Goal: Task Accomplishment & Management: Use online tool/utility

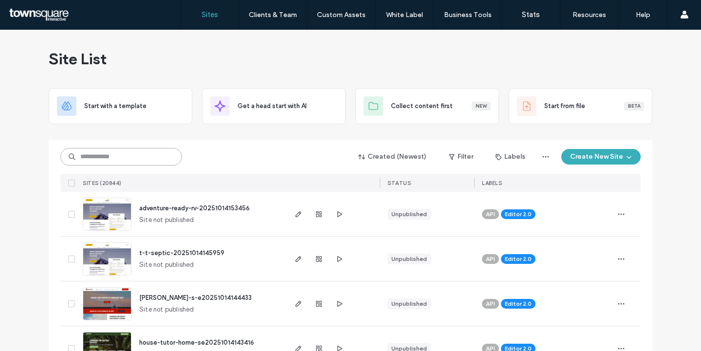
click at [121, 158] on input at bounding box center [121, 157] width 122 height 18
paste input "**********"
type input "**********"
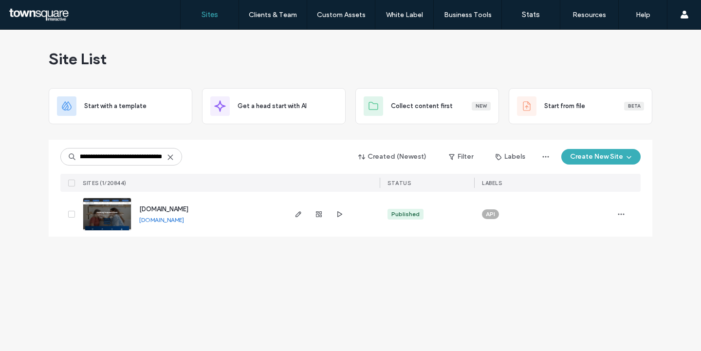
scroll to position [0, 0]
click at [189, 211] on span "[DOMAIN_NAME]" at bounding box center [163, 209] width 49 height 7
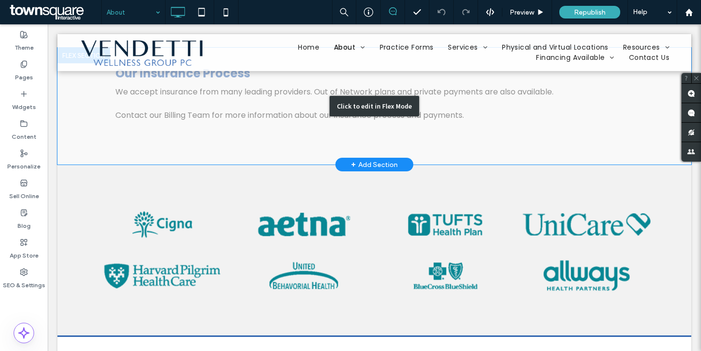
scroll to position [984, 0]
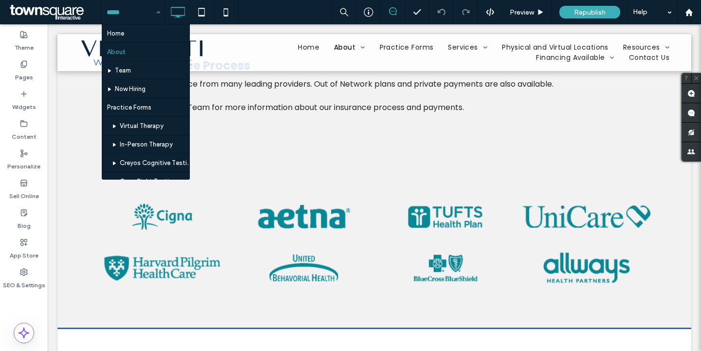
click at [149, 17] on input at bounding box center [131, 12] width 49 height 24
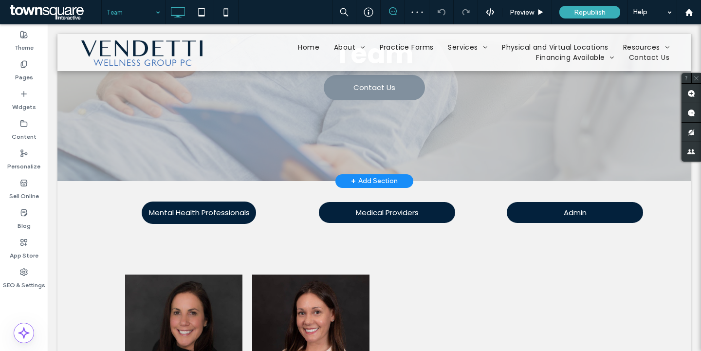
scroll to position [246, 0]
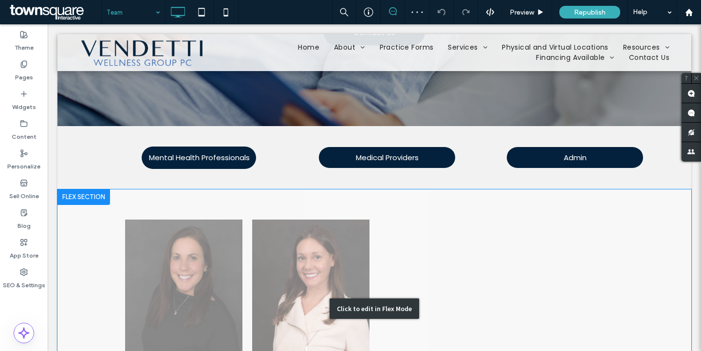
click at [273, 243] on div "Click to edit in Flex Mode" at bounding box center [374, 308] width 634 height 239
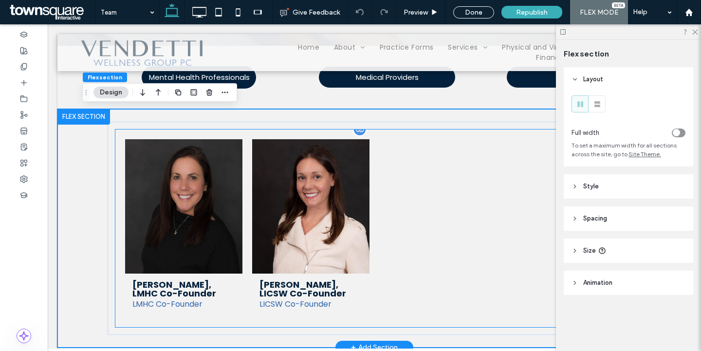
scroll to position [325, 0]
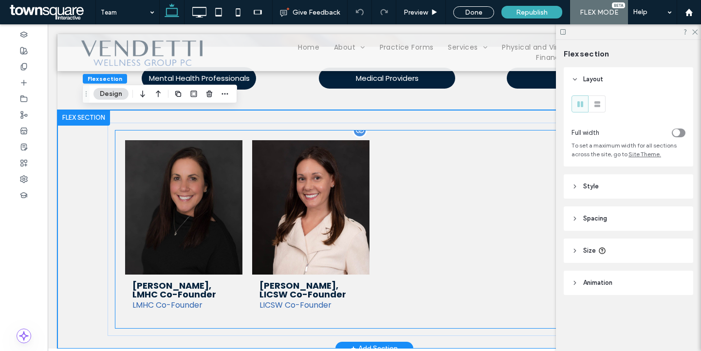
click at [336, 210] on link at bounding box center [310, 207] width 117 height 134
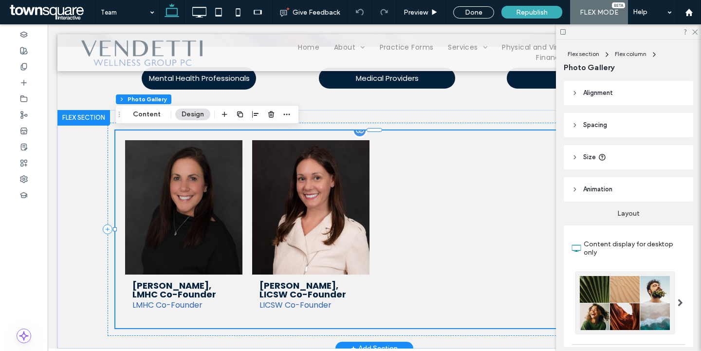
click at [289, 160] on link at bounding box center [310, 207] width 117 height 134
click at [148, 113] on button "Content" at bounding box center [147, 115] width 40 height 12
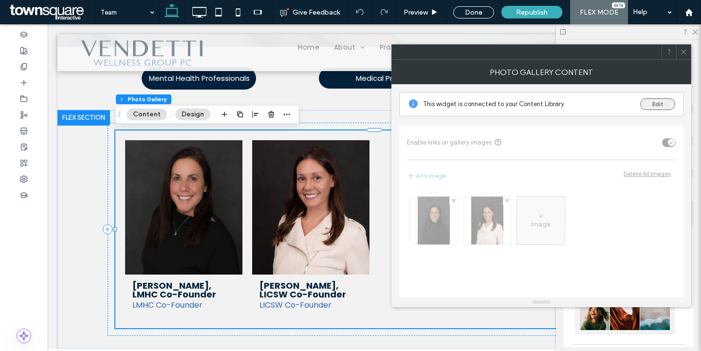
click at [661, 108] on button "Edit" at bounding box center [658, 104] width 35 height 12
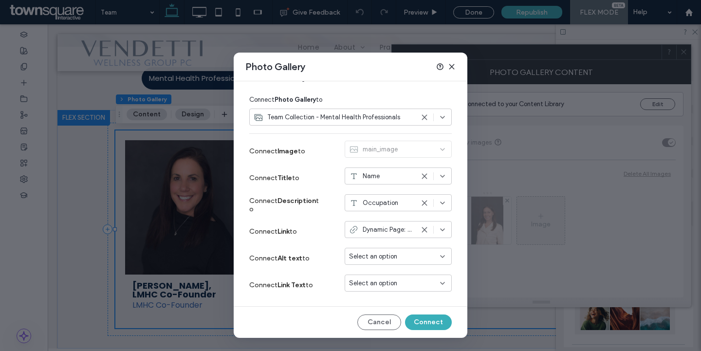
scroll to position [0, 0]
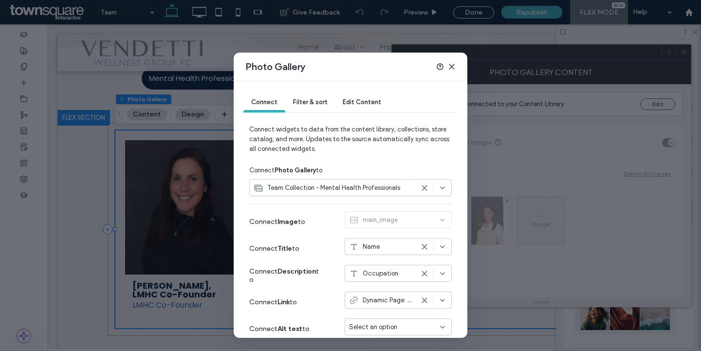
click at [373, 99] on span "Edit Content" at bounding box center [362, 101] width 38 height 7
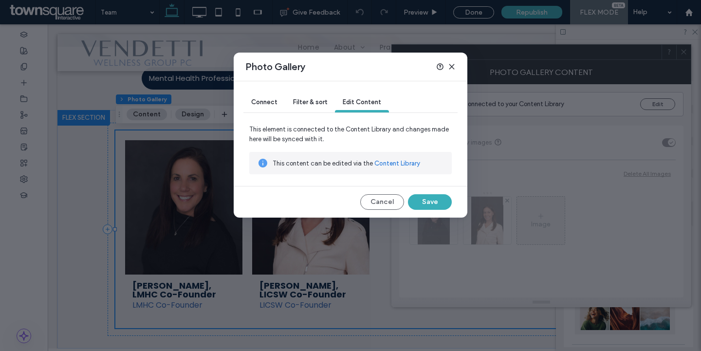
click at [452, 68] on icon at bounding box center [452, 67] width 8 height 8
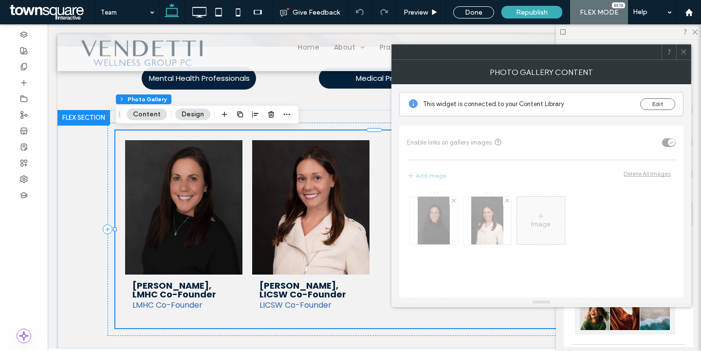
click at [686, 54] on icon at bounding box center [684, 51] width 7 height 7
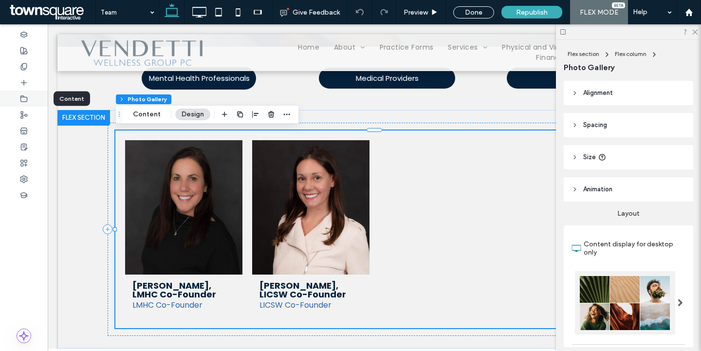
click at [21, 99] on use at bounding box center [24, 98] width 6 height 6
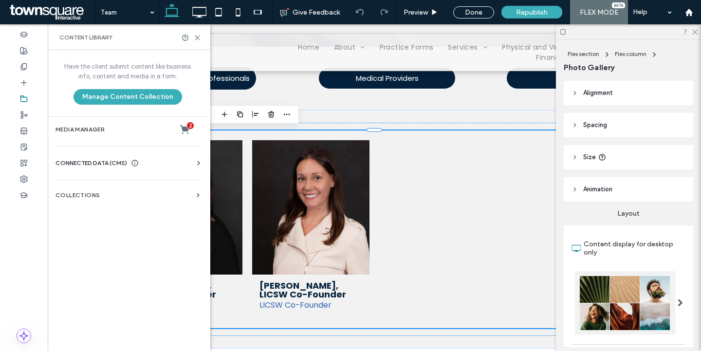
click at [194, 162] on icon at bounding box center [199, 163] width 10 height 10
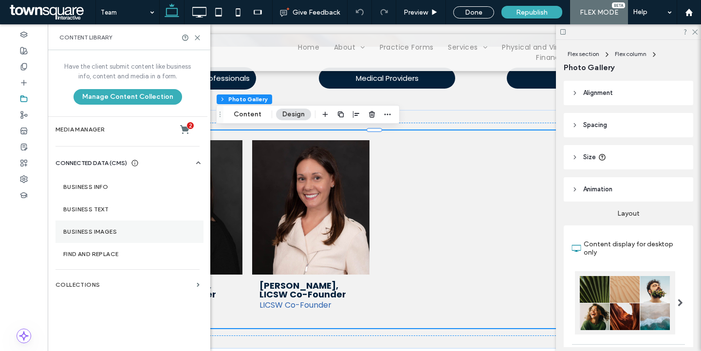
click at [124, 236] on section "Business Images" at bounding box center [130, 232] width 148 height 22
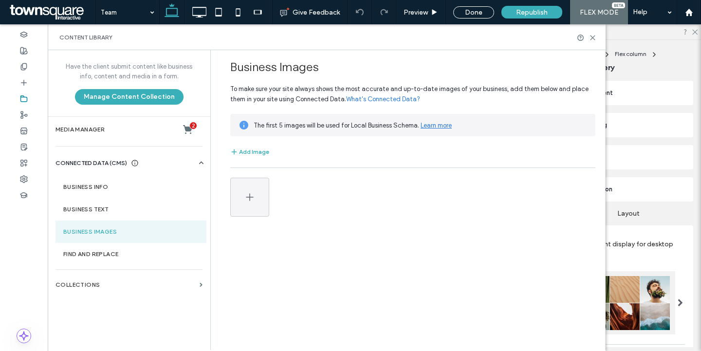
click at [197, 163] on icon at bounding box center [202, 163] width 10 height 10
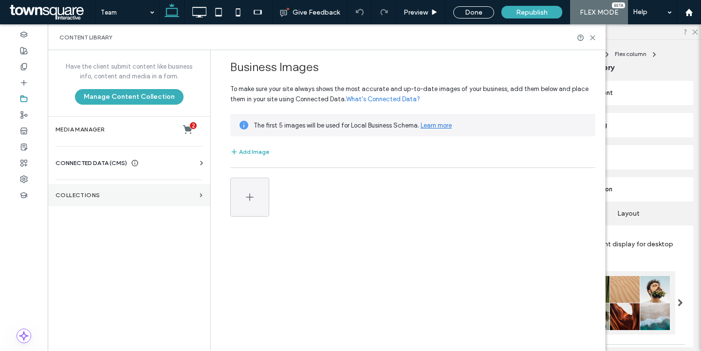
click at [164, 195] on label "Collections" at bounding box center [126, 195] width 140 height 7
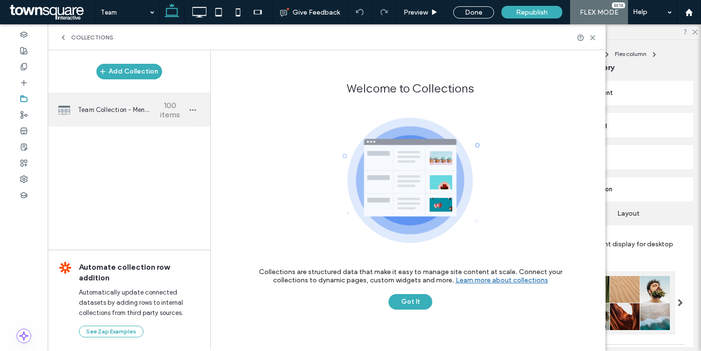
click at [130, 110] on span "Team Collection - Mental Health Professionals" at bounding box center [114, 110] width 73 height 10
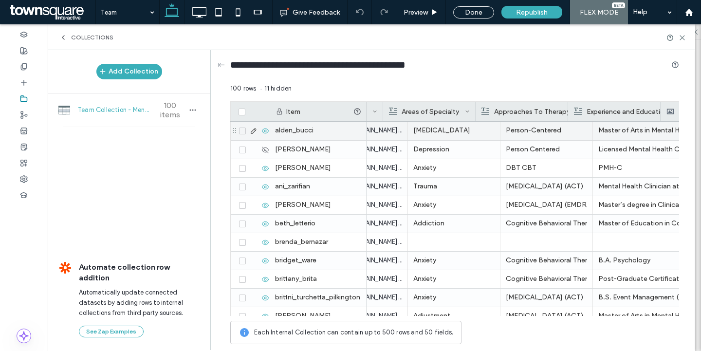
scroll to position [0, 740]
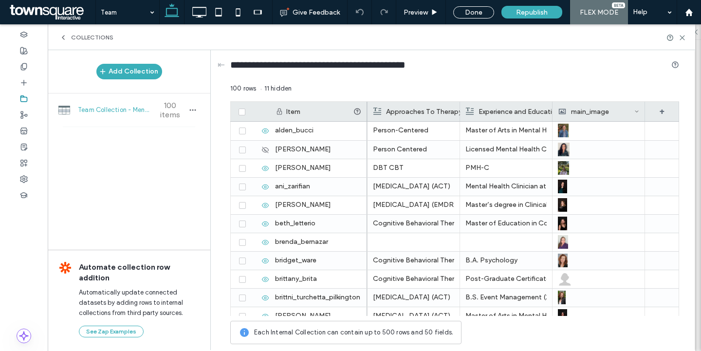
click at [60, 39] on icon at bounding box center [63, 38] width 8 height 8
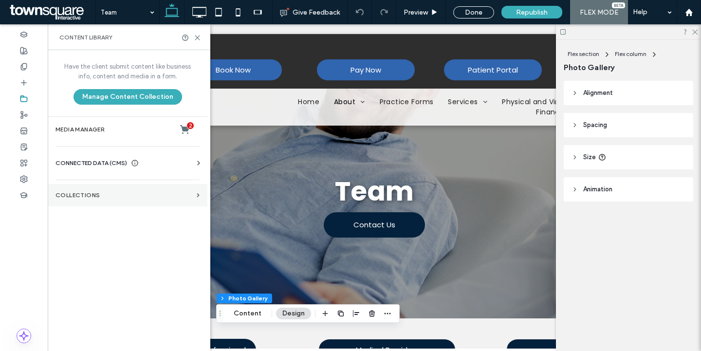
click at [128, 204] on section "Collections" at bounding box center [128, 195] width 160 height 22
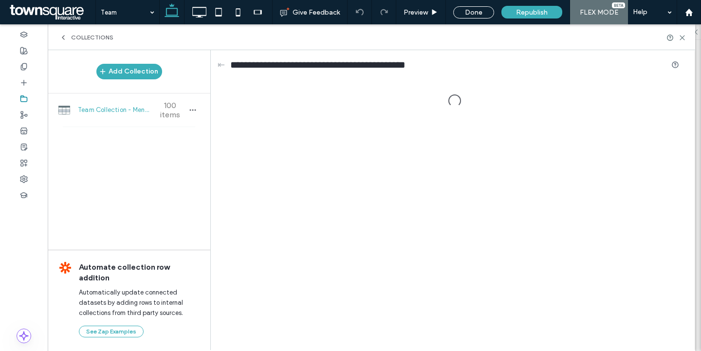
scroll to position [368, 0]
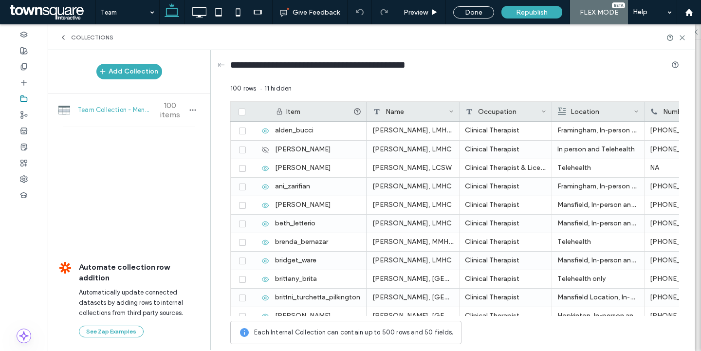
click at [59, 39] on icon at bounding box center [63, 38] width 8 height 8
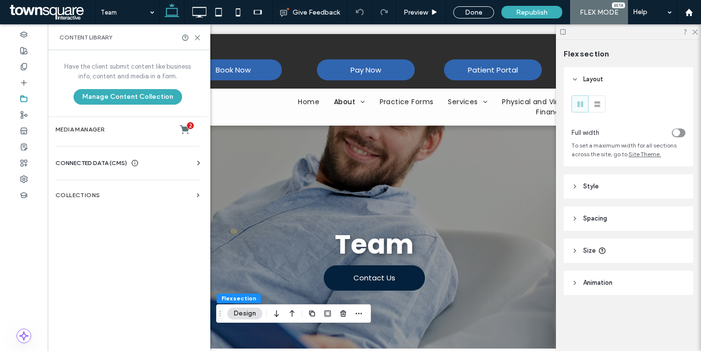
click at [80, 160] on span "CONNECTED DATA (CMS)" at bounding box center [92, 163] width 72 height 10
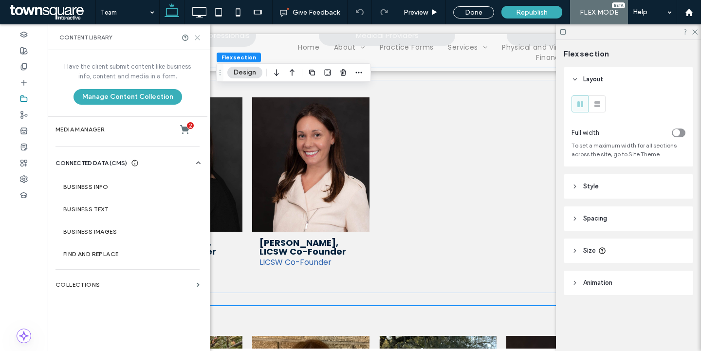
click at [198, 38] on use at bounding box center [197, 38] width 4 height 4
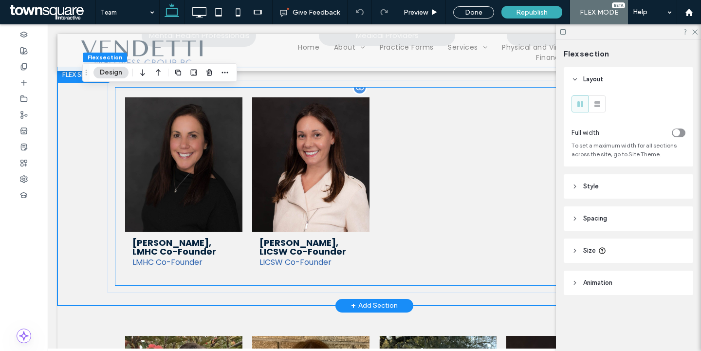
click at [217, 138] on link at bounding box center [183, 164] width 117 height 134
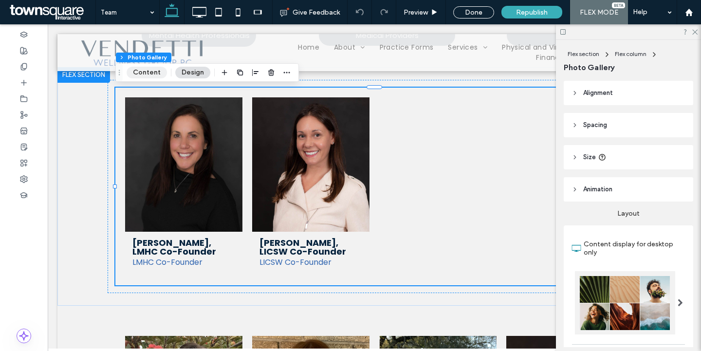
click at [151, 74] on button "Content" at bounding box center [147, 73] width 40 height 12
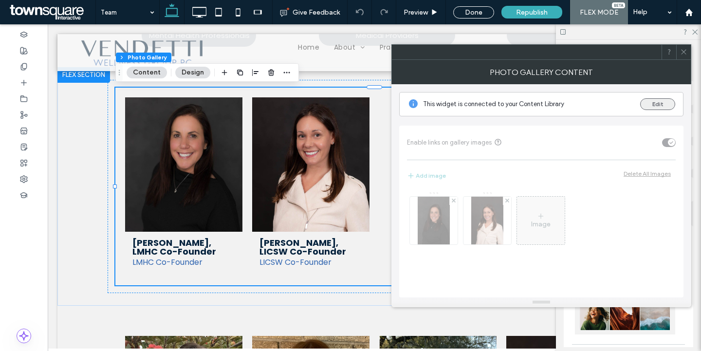
click at [664, 102] on button "Edit" at bounding box center [658, 104] width 35 height 12
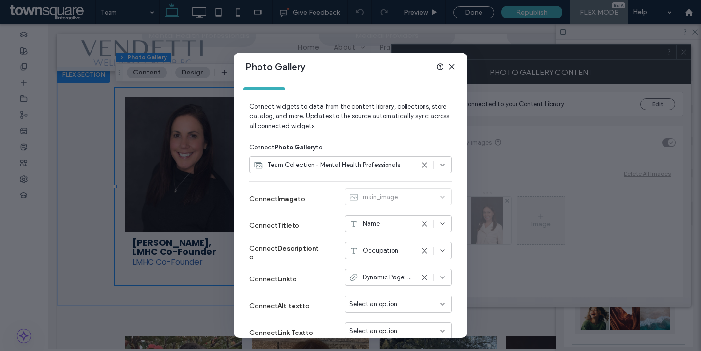
scroll to position [18, 0]
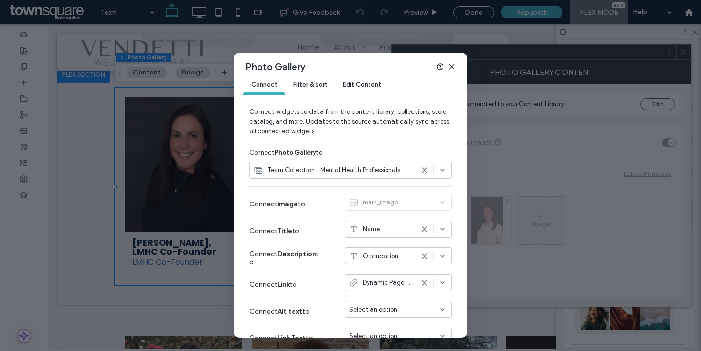
click at [451, 68] on use at bounding box center [452, 66] width 4 height 4
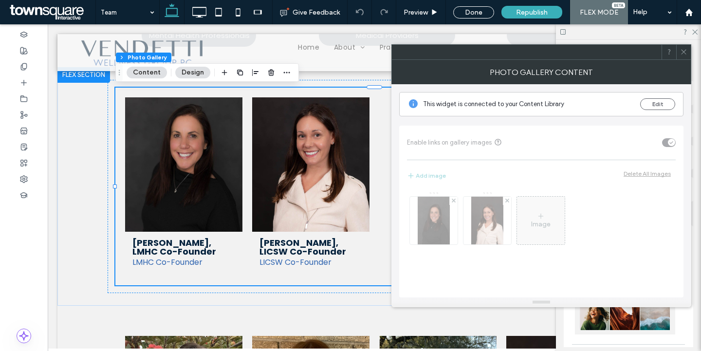
click at [682, 54] on icon at bounding box center [684, 51] width 7 height 7
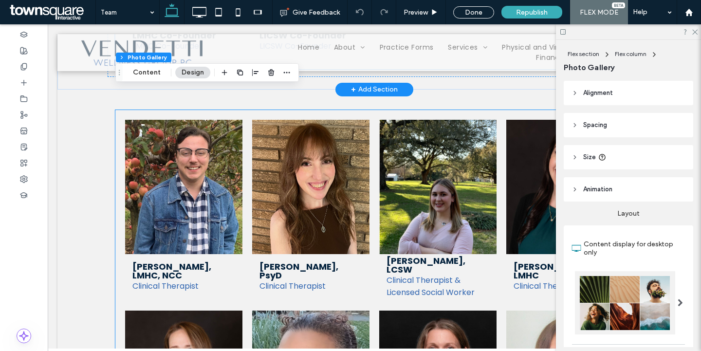
click at [419, 209] on link at bounding box center [437, 187] width 117 height 134
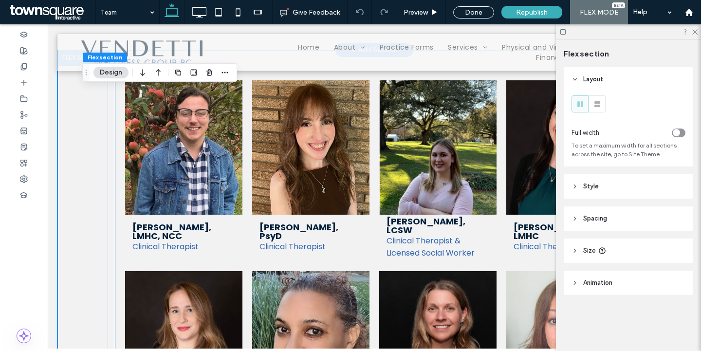
scroll to position [620, 0]
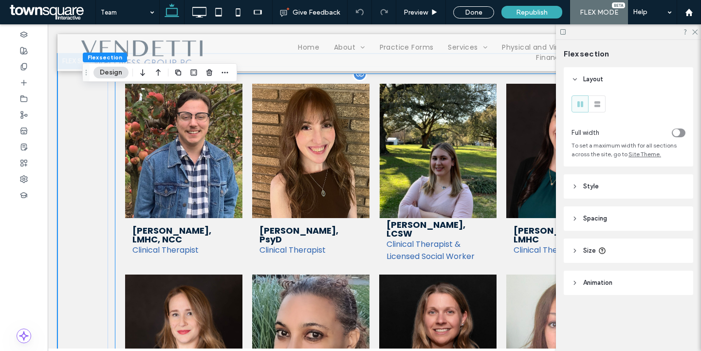
click at [396, 202] on link at bounding box center [437, 151] width 117 height 134
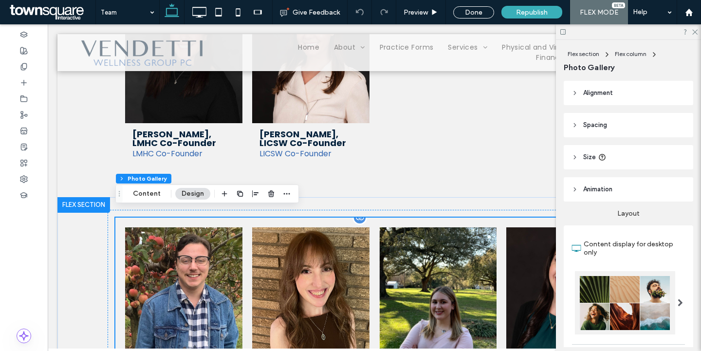
scroll to position [470, 0]
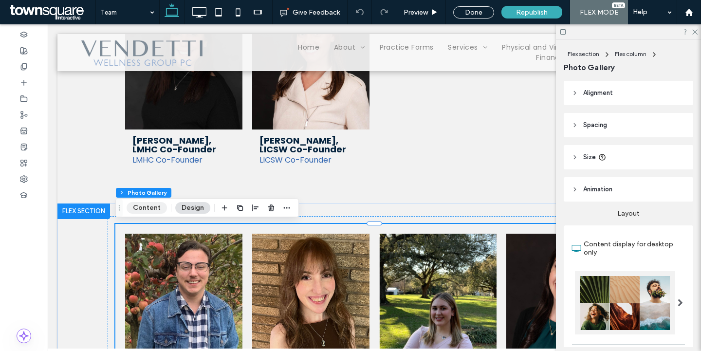
click at [139, 206] on button "Content" at bounding box center [147, 208] width 40 height 12
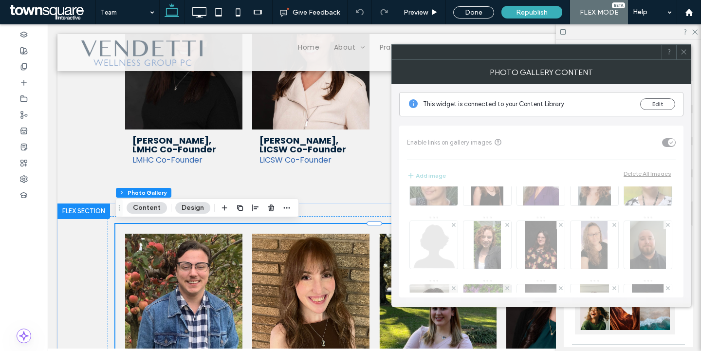
scroll to position [178, 0]
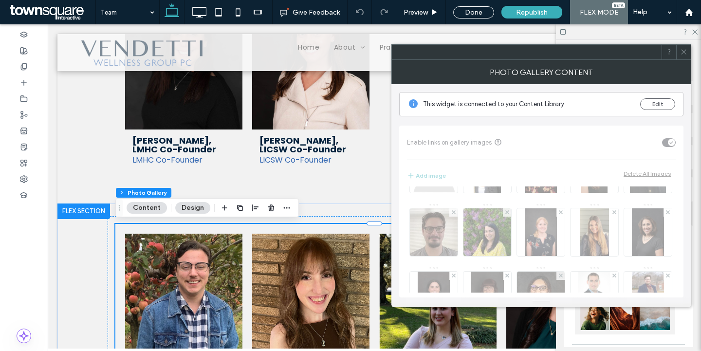
click at [684, 54] on icon at bounding box center [684, 51] width 7 height 7
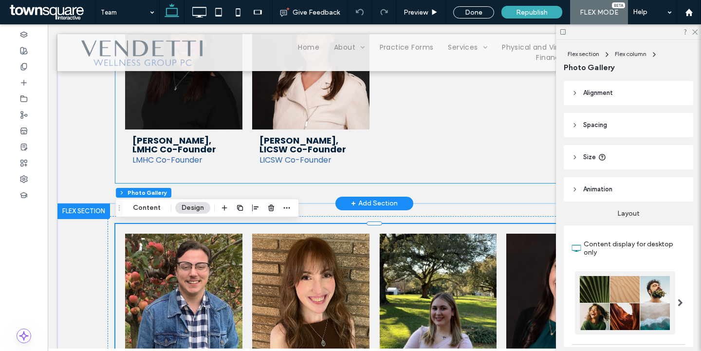
click at [423, 150] on div at bounding box center [438, 84] width 127 height 188
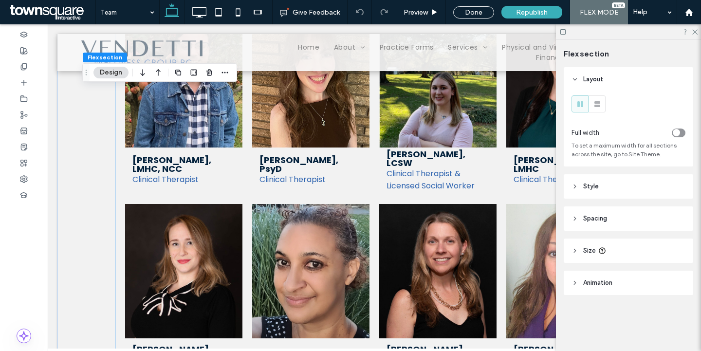
scroll to position [658, 0]
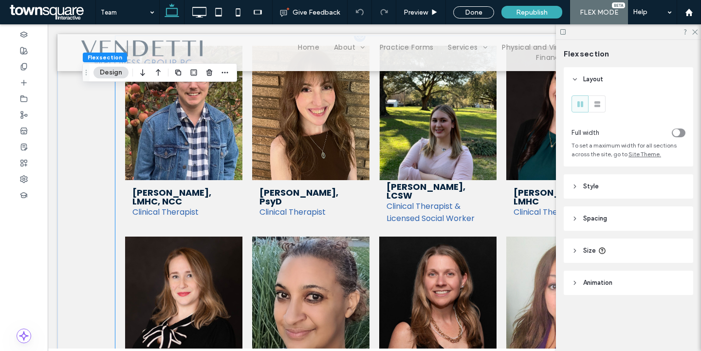
click at [284, 230] on li "Alexandra Tursi, PsyD Clinical Therapist Button" at bounding box center [310, 136] width 127 height 191
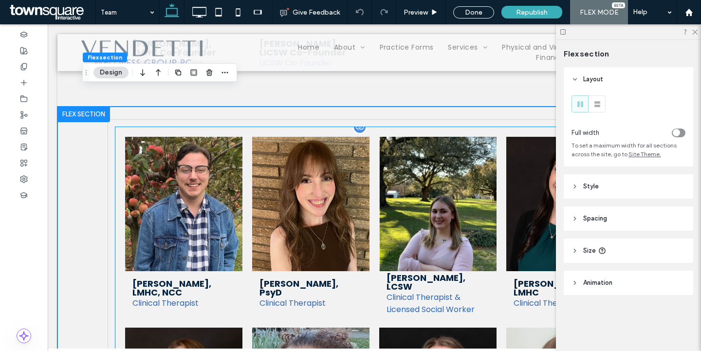
scroll to position [556, 0]
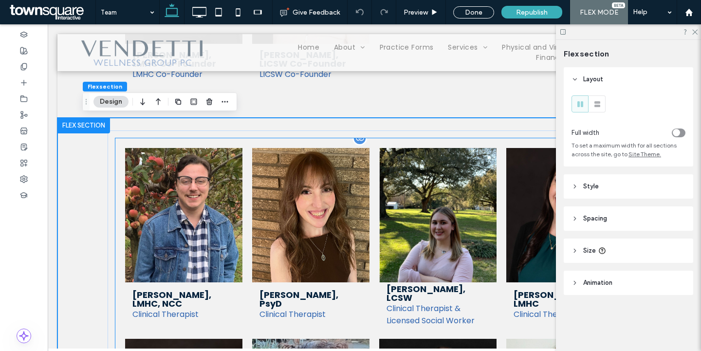
click at [286, 176] on link at bounding box center [310, 215] width 117 height 134
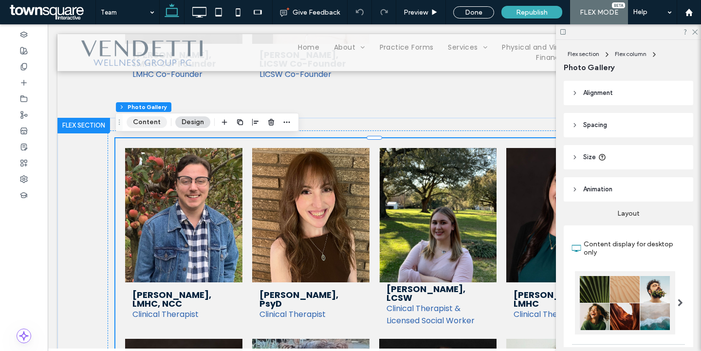
click at [146, 119] on button "Content" at bounding box center [147, 122] width 40 height 12
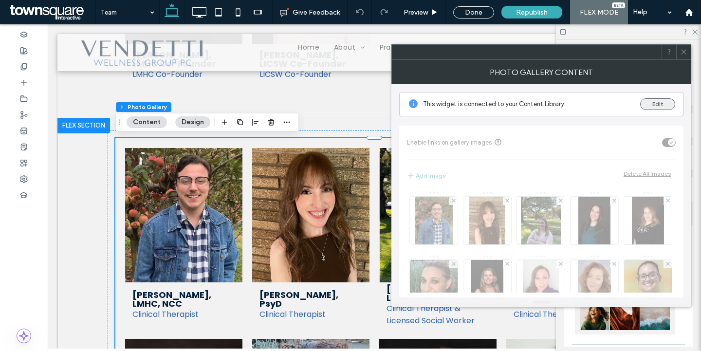
click at [661, 105] on button "Edit" at bounding box center [658, 104] width 35 height 12
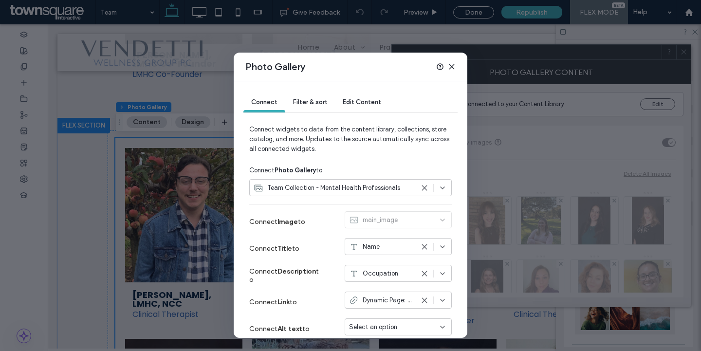
click at [447, 190] on div "Team Collection - Mental Health Professionals" at bounding box center [350, 187] width 203 height 17
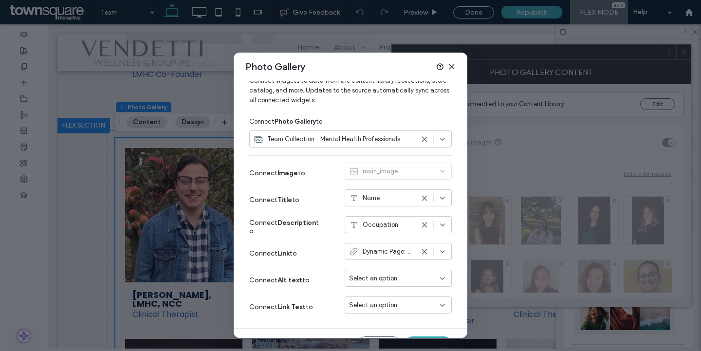
scroll to position [52, 0]
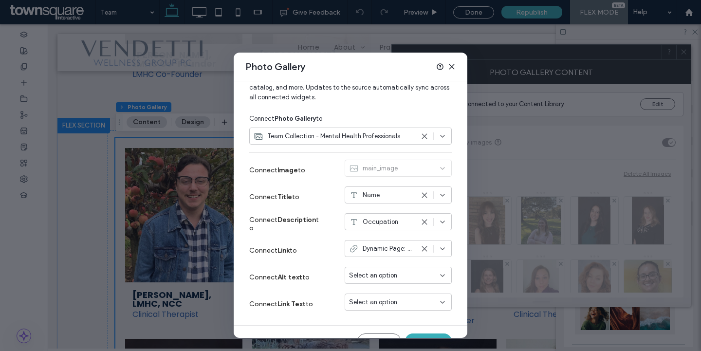
click at [446, 253] on div "Dynamic Page: Our Team" at bounding box center [398, 248] width 107 height 17
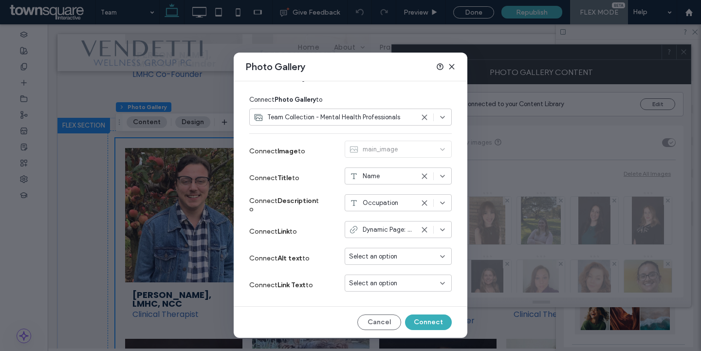
click at [454, 66] on icon at bounding box center [452, 67] width 8 height 8
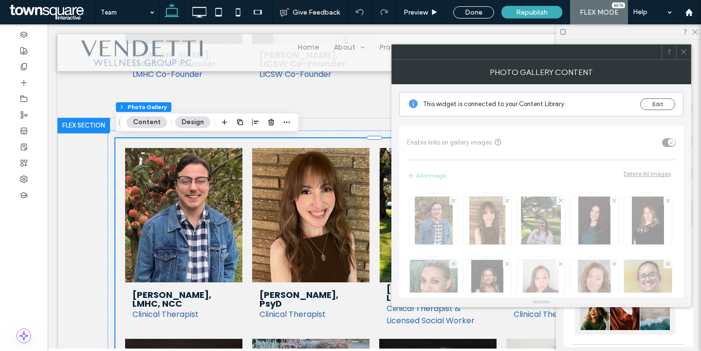
click at [683, 50] on icon at bounding box center [684, 51] width 7 height 7
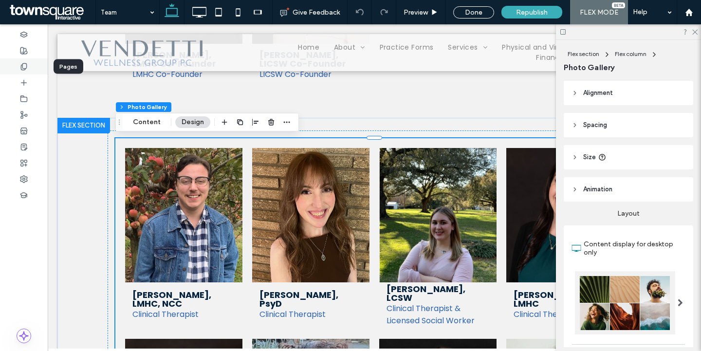
click at [35, 66] on div at bounding box center [24, 66] width 48 height 16
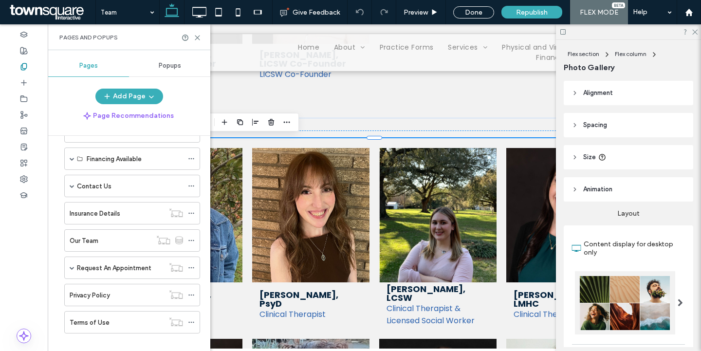
scroll to position [219, 0]
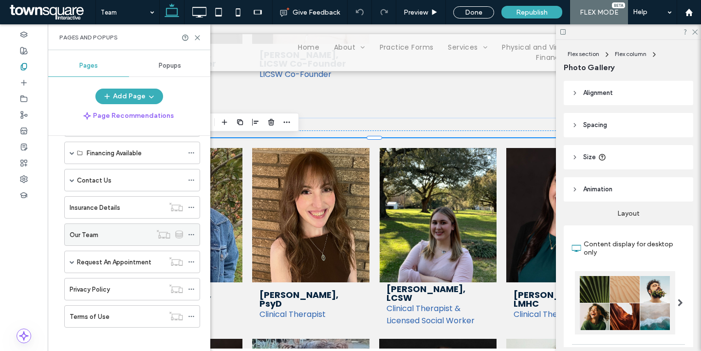
click at [121, 235] on div "Our Team" at bounding box center [111, 235] width 82 height 10
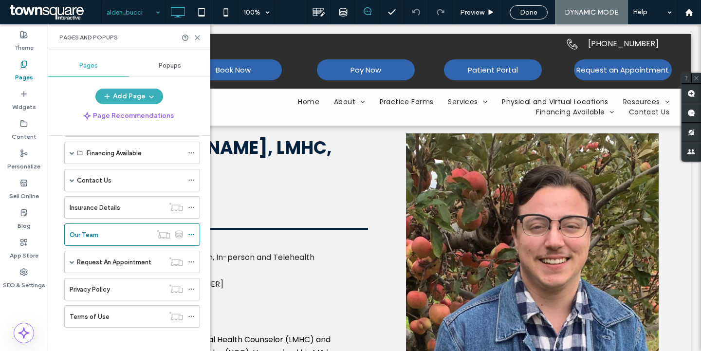
click at [157, 16] on div "alden_bucci" at bounding box center [133, 12] width 63 height 24
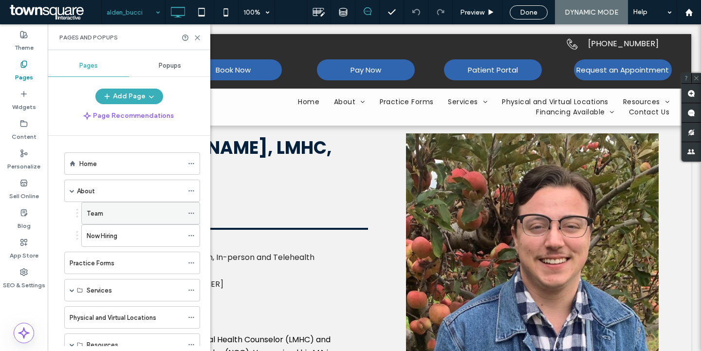
click at [129, 218] on div "Team" at bounding box center [135, 213] width 96 height 10
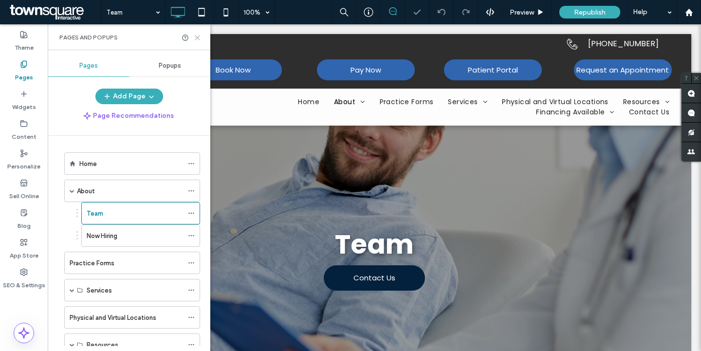
click at [196, 38] on use at bounding box center [197, 38] width 4 height 4
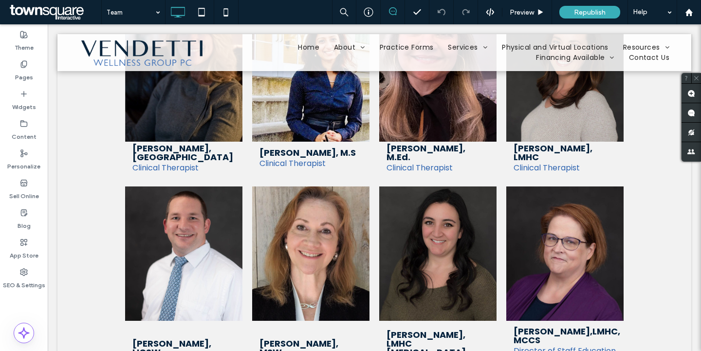
scroll to position [3880, 0]
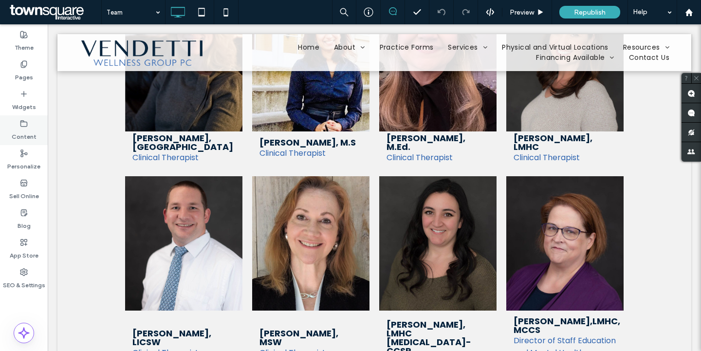
click at [24, 125] on icon at bounding box center [24, 124] width 8 height 8
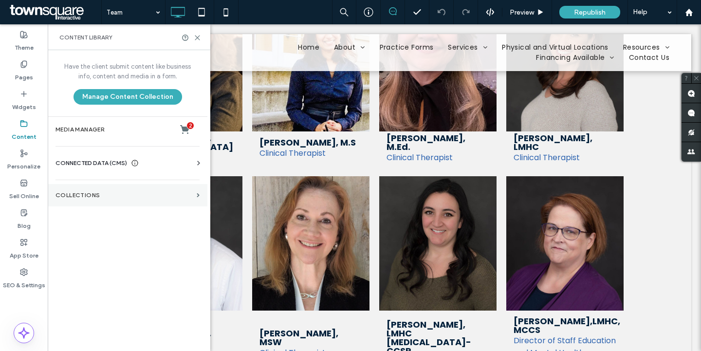
click at [94, 187] on section "Collections" at bounding box center [128, 195] width 160 height 22
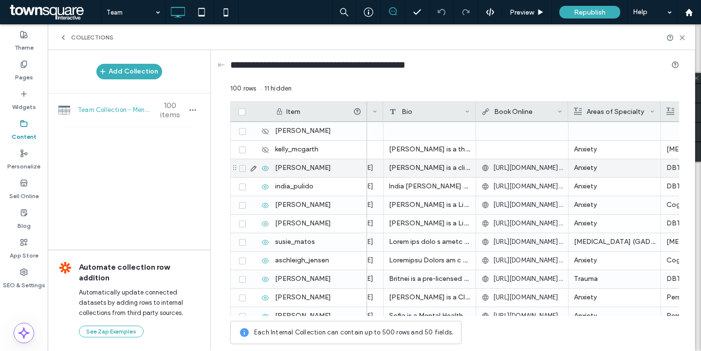
scroll to position [0, 447]
click at [68, 39] on div "Collections" at bounding box center [86, 38] width 54 height 8
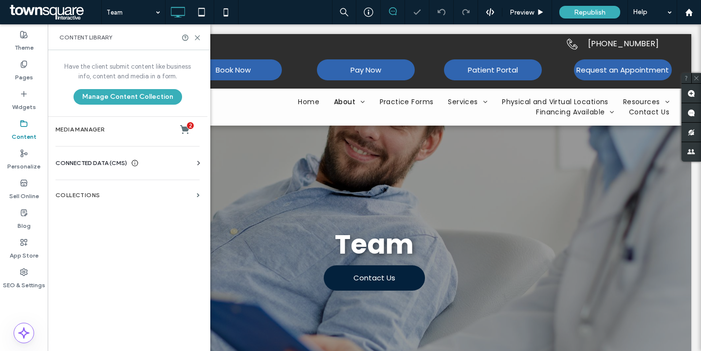
scroll to position [0, 0]
click at [200, 36] on icon at bounding box center [197, 37] width 7 height 7
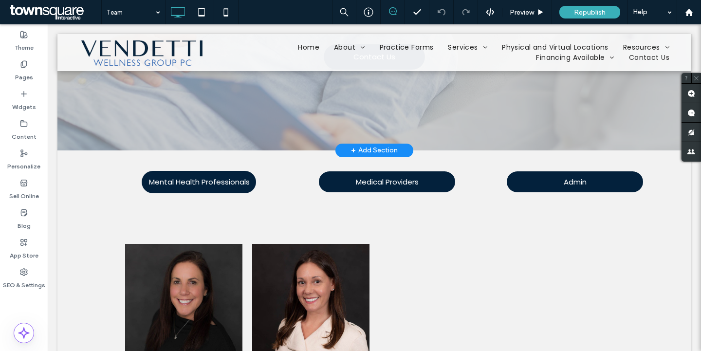
scroll to position [232, 0]
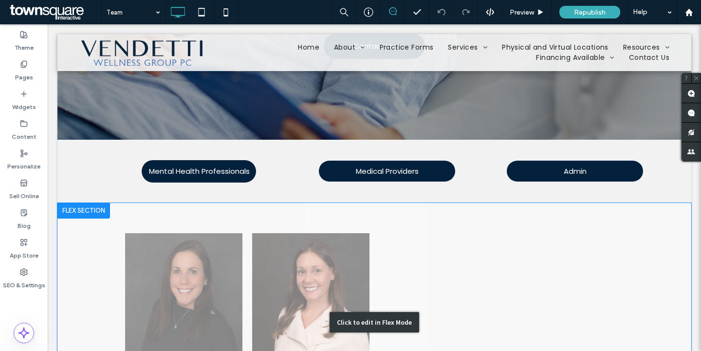
click at [273, 239] on div "Click to edit in Flex Mode" at bounding box center [374, 322] width 634 height 239
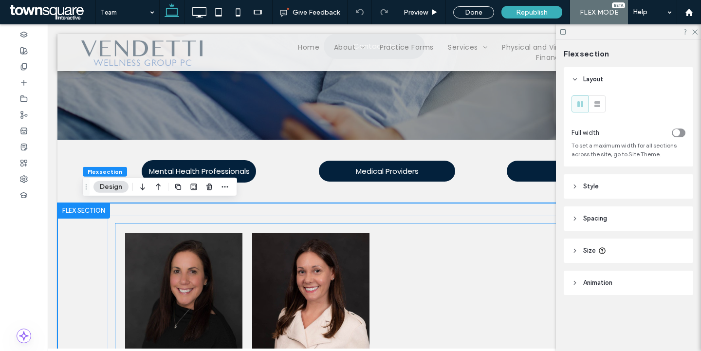
click at [273, 239] on link at bounding box center [310, 300] width 117 height 134
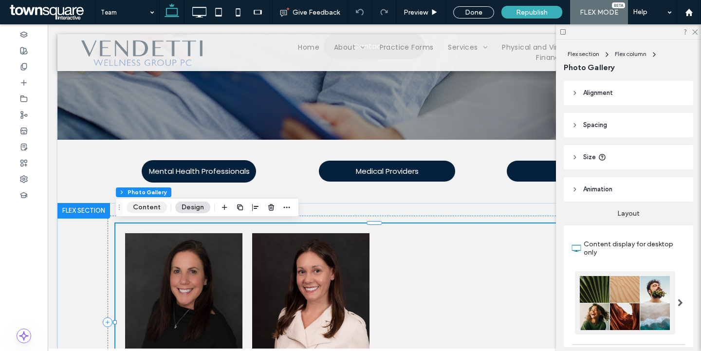
click at [156, 208] on button "Content" at bounding box center [147, 208] width 40 height 12
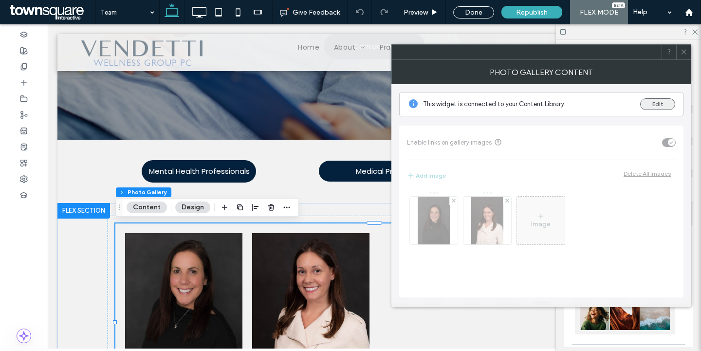
click at [666, 103] on button "Edit" at bounding box center [658, 104] width 35 height 12
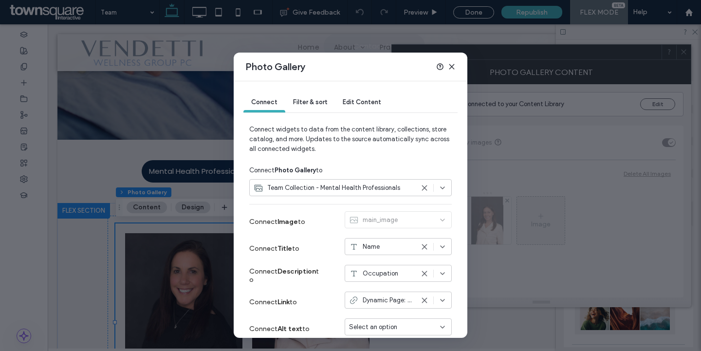
click at [316, 104] on span "Filter & sort" at bounding box center [310, 101] width 34 height 7
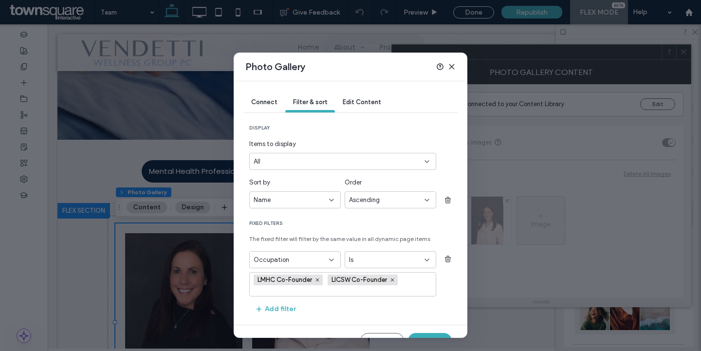
scroll to position [19, 0]
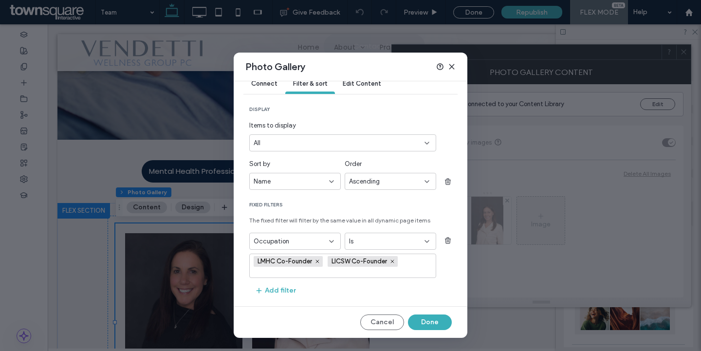
click at [452, 66] on use at bounding box center [452, 66] width 4 height 4
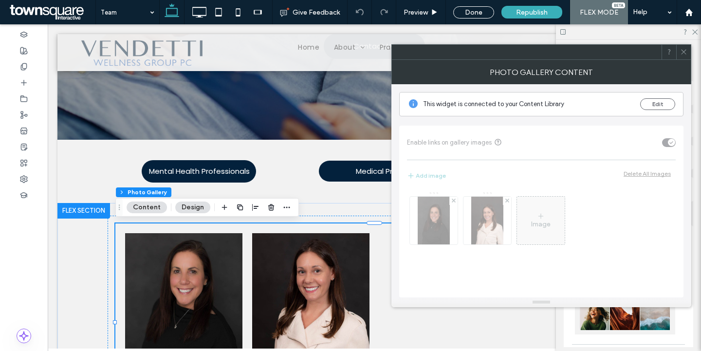
click at [687, 52] on icon at bounding box center [684, 51] width 7 height 7
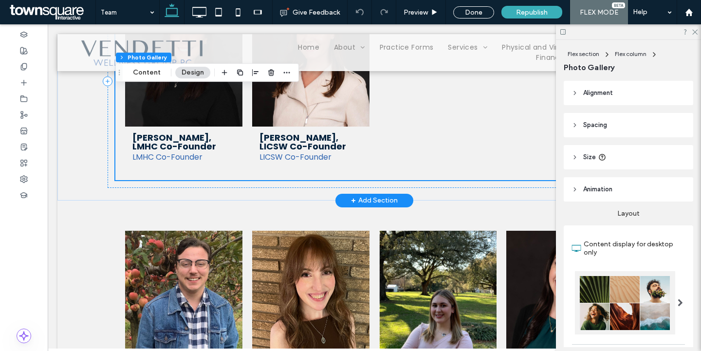
scroll to position [508, 0]
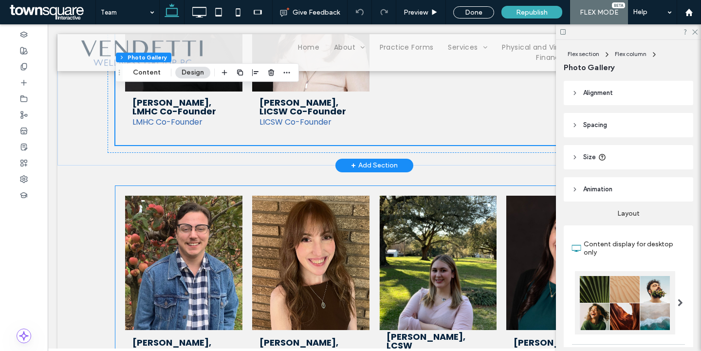
click at [499, 237] on li "Amy Schully, LCSW Clinical Therapist & Licensed Social Worker Button" at bounding box center [438, 286] width 127 height 191
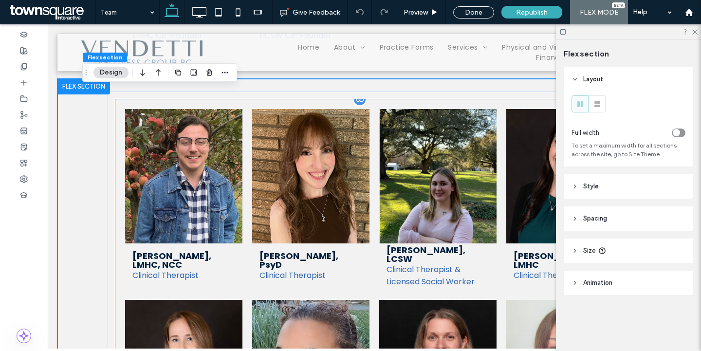
scroll to position [585, 0]
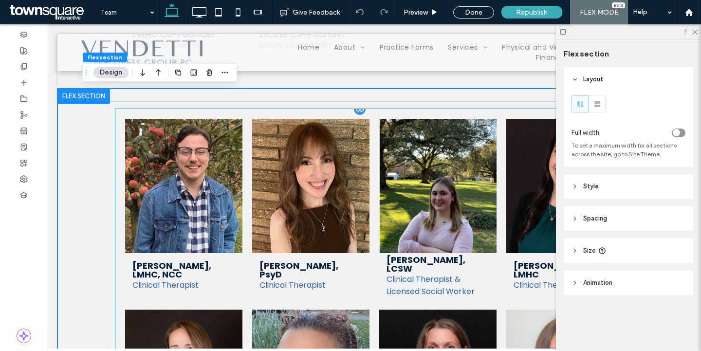
click at [292, 128] on link at bounding box center [310, 186] width 117 height 134
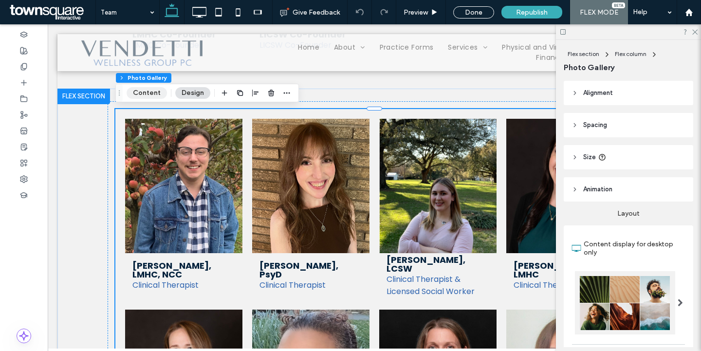
click at [146, 94] on button "Content" at bounding box center [147, 93] width 40 height 12
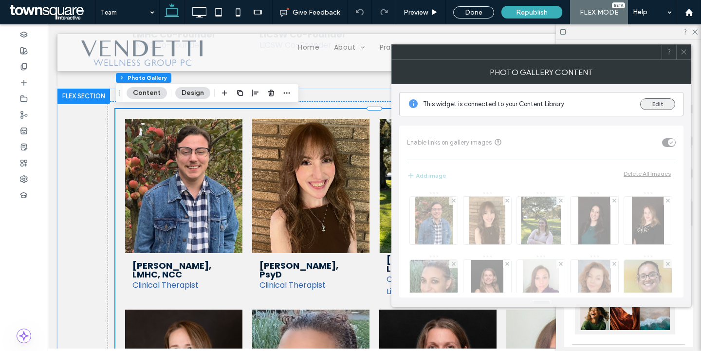
click at [651, 107] on button "Edit" at bounding box center [658, 104] width 35 height 12
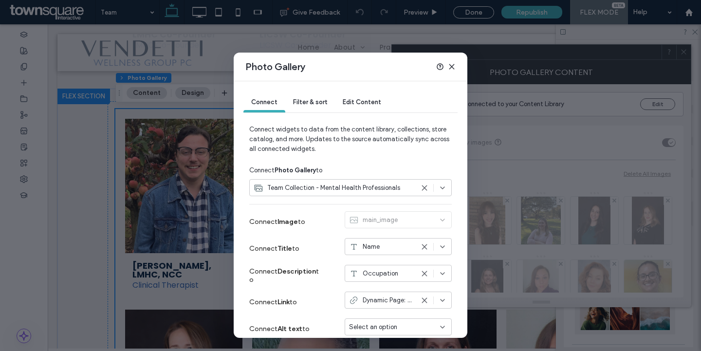
click at [307, 104] on span "Filter & sort" at bounding box center [310, 101] width 34 height 7
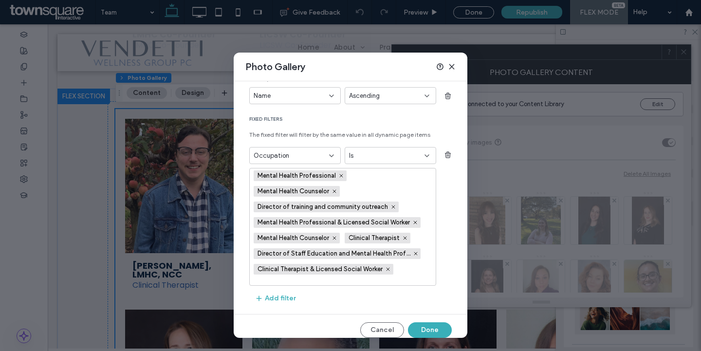
scroll to position [113, 0]
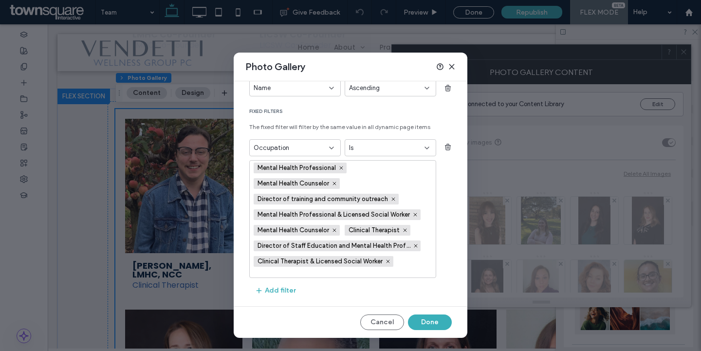
click at [455, 67] on icon at bounding box center [452, 67] width 8 height 8
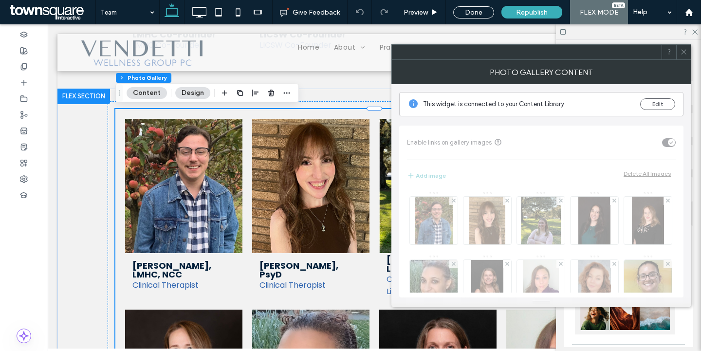
click at [685, 54] on icon at bounding box center [684, 51] width 7 height 7
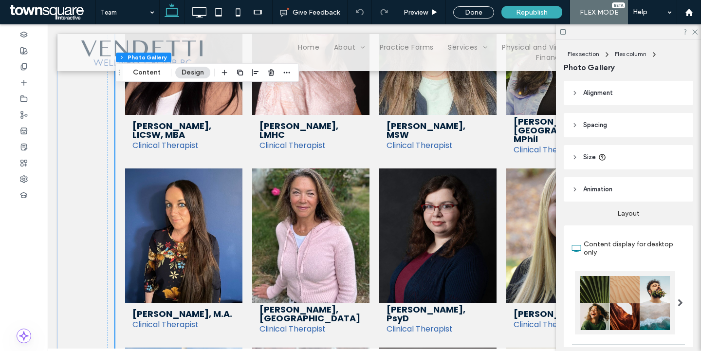
scroll to position [0, 0]
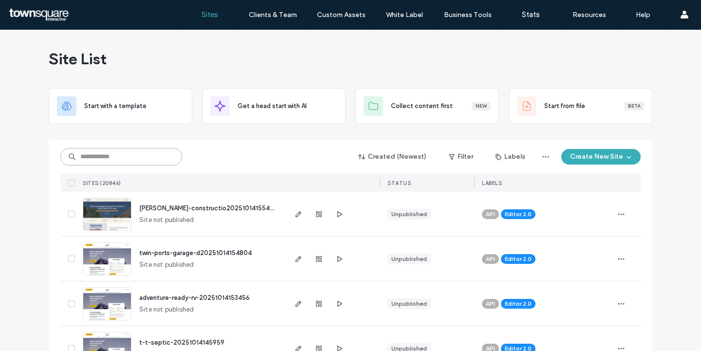
click at [158, 163] on input at bounding box center [121, 157] width 122 height 18
paste input "**********"
type input "**********"
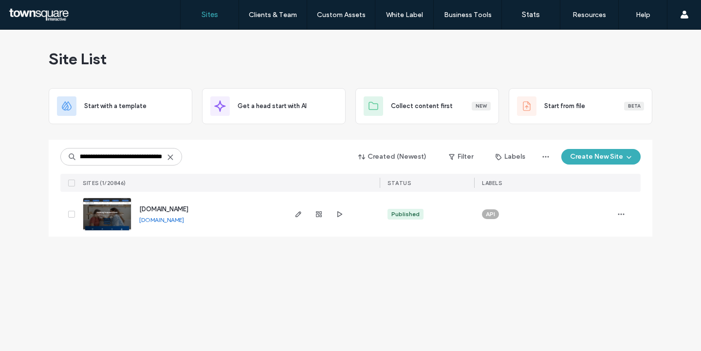
scroll to position [0, 0]
click at [147, 208] on span "[DOMAIN_NAME]" at bounding box center [163, 209] width 49 height 7
